Goal: Information Seeking & Learning: Learn about a topic

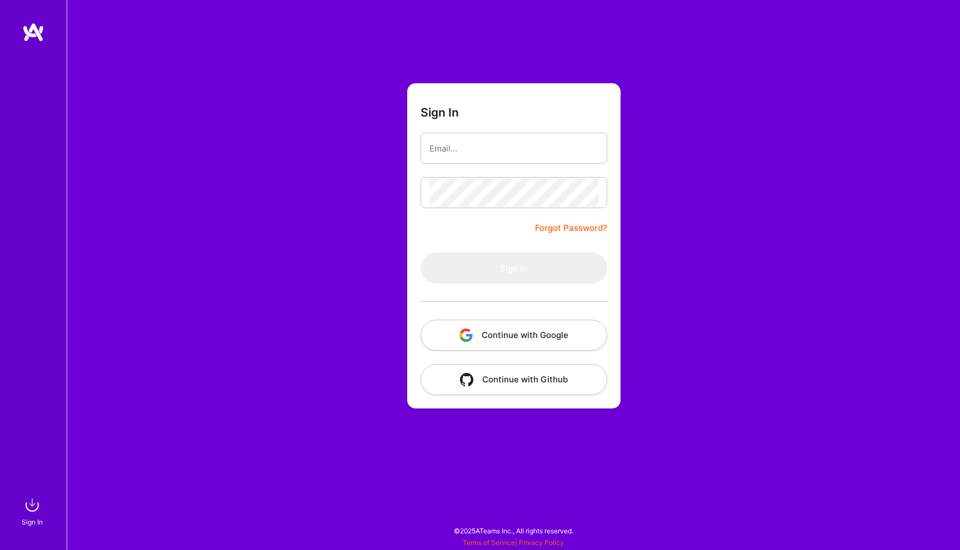
click at [497, 333] on button "Continue with Google" at bounding box center [513, 335] width 187 height 31
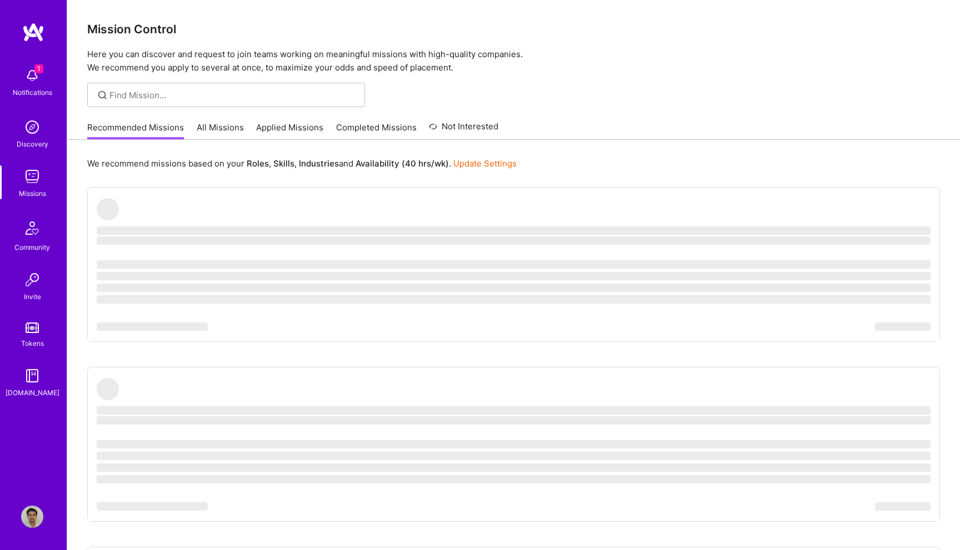
click at [40, 68] on span "1" at bounding box center [38, 68] width 9 height 9
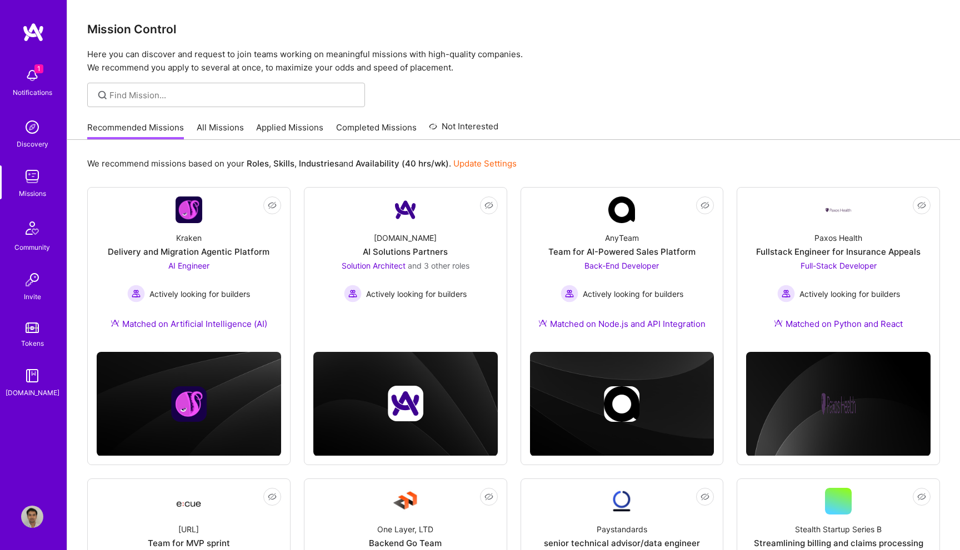
click at [620, 125] on div "Notifications Discovery Missions Community Invite Tokens [DOMAIN_NAME] Profile …" at bounding box center [480, 552] width 960 height 1104
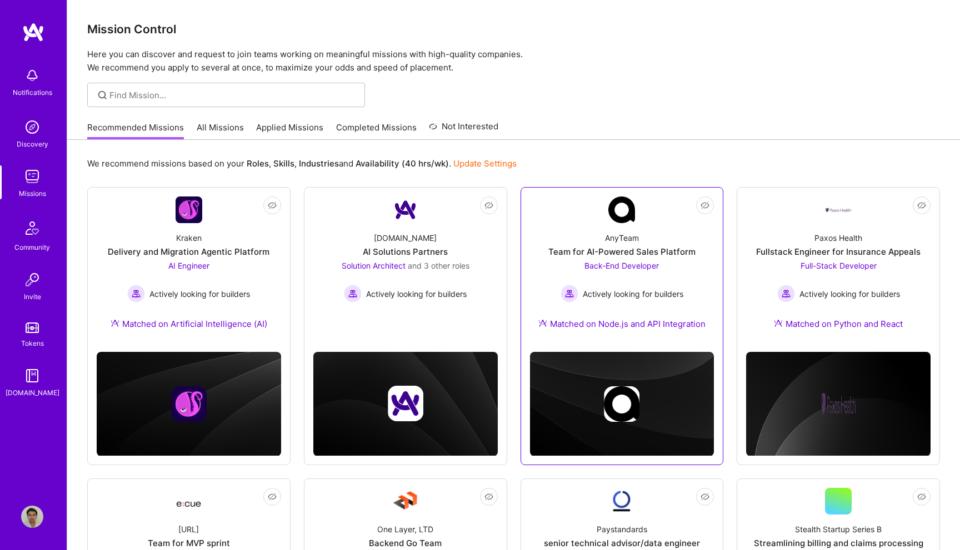
click at [628, 263] on span "Back-End Developer" at bounding box center [621, 265] width 74 height 9
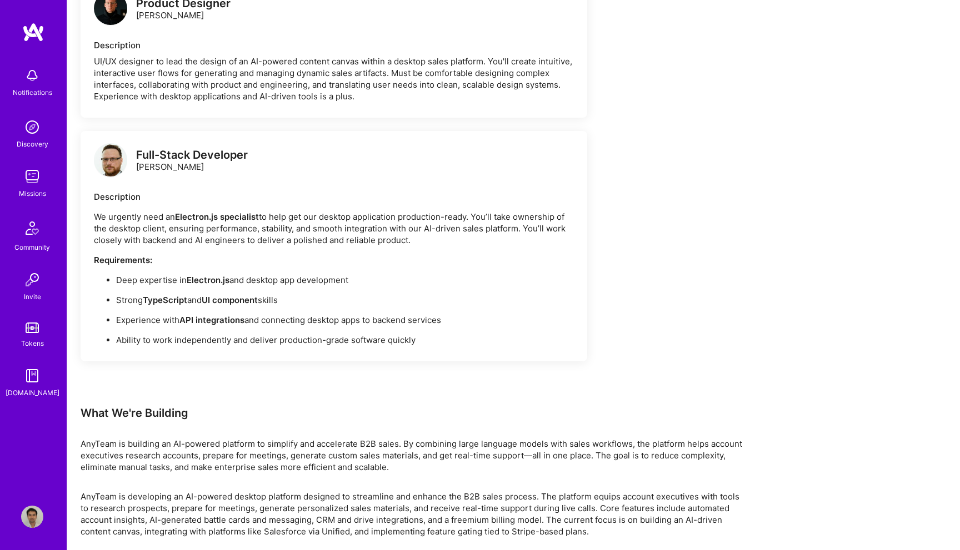
scroll to position [911, 0]
